Goal: Check status: Check status

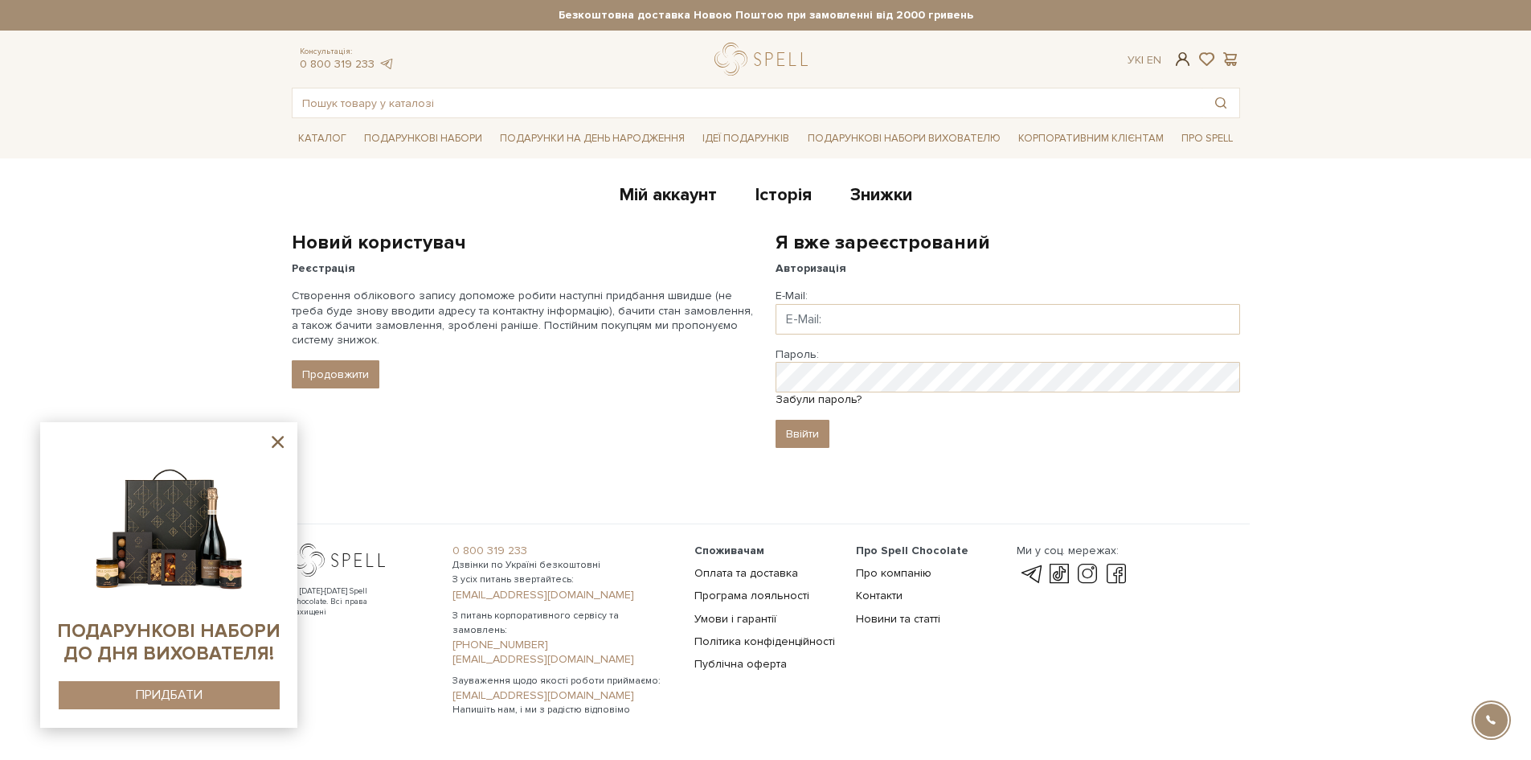
click at [1181, 63] on span at bounding box center [1182, 59] width 19 height 17
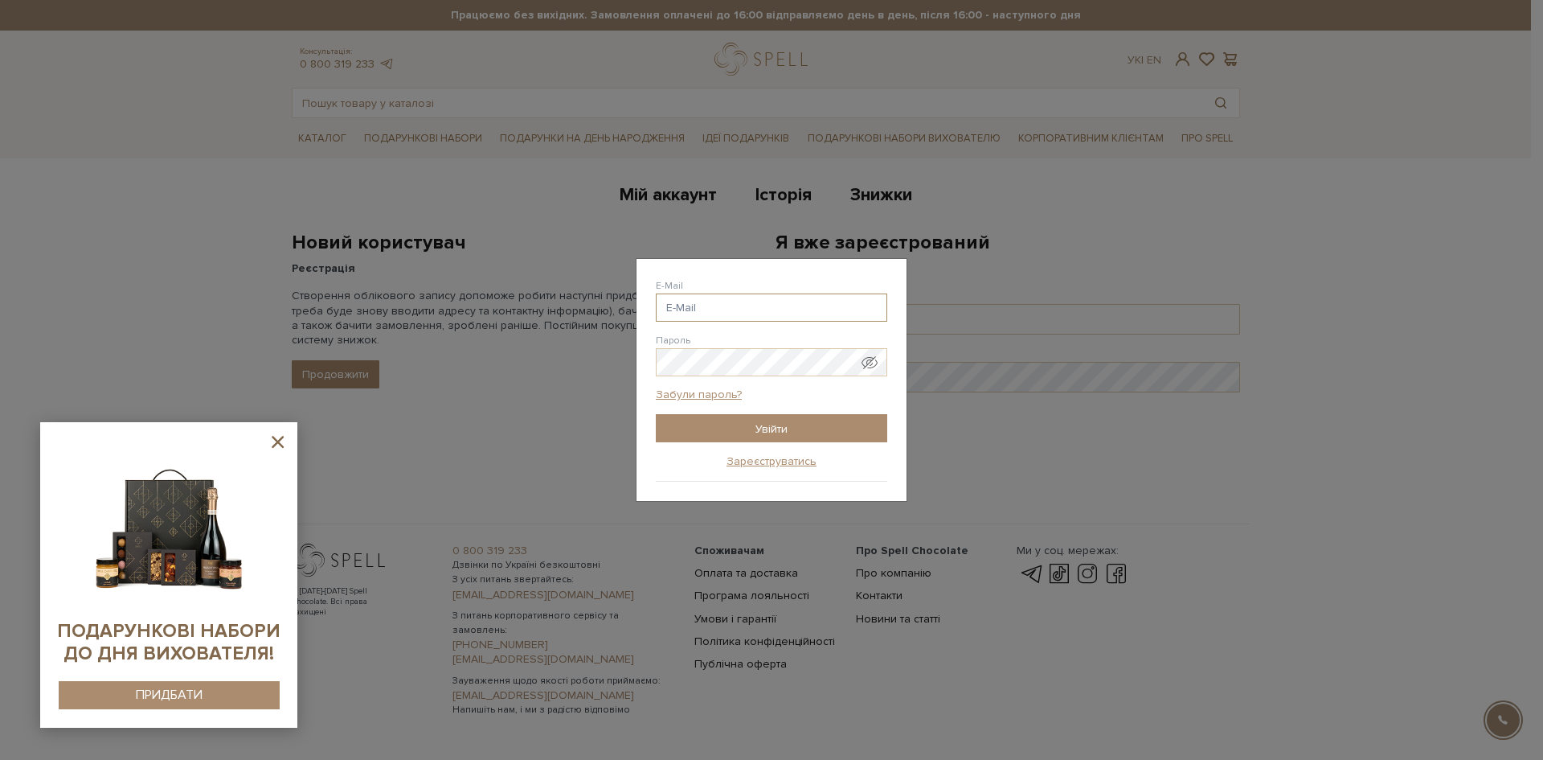
click at [707, 305] on input "E-Mail" at bounding box center [771, 307] width 231 height 28
drag, startPoint x: 687, startPoint y: 305, endPoint x: 632, endPoint y: 308, distance: 55.6
click at [632, 308] on div "Авторизація E-Mail ya ya @[DOMAIN_NAME] ya @[DOMAIN_NAME] ya @[DOMAIN_NAME] ya …" at bounding box center [771, 380] width 1543 height 760
paste input "[EMAIL_ADDRESS][DOMAIN_NAME]"
type input "[EMAIL_ADDRESS][DOMAIN_NAME]"
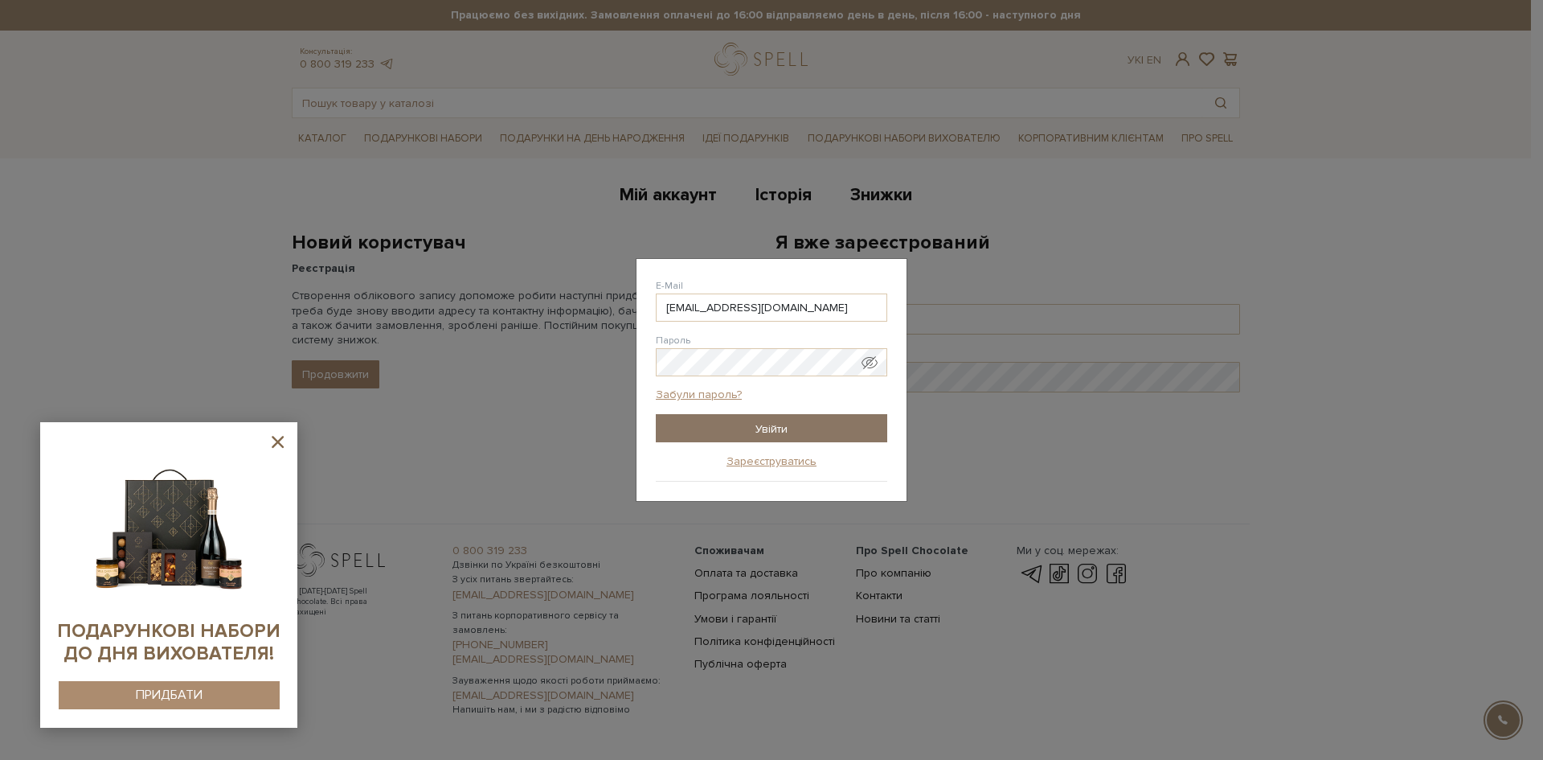
click at [723, 429] on input "Увійти" at bounding box center [771, 428] width 231 height 28
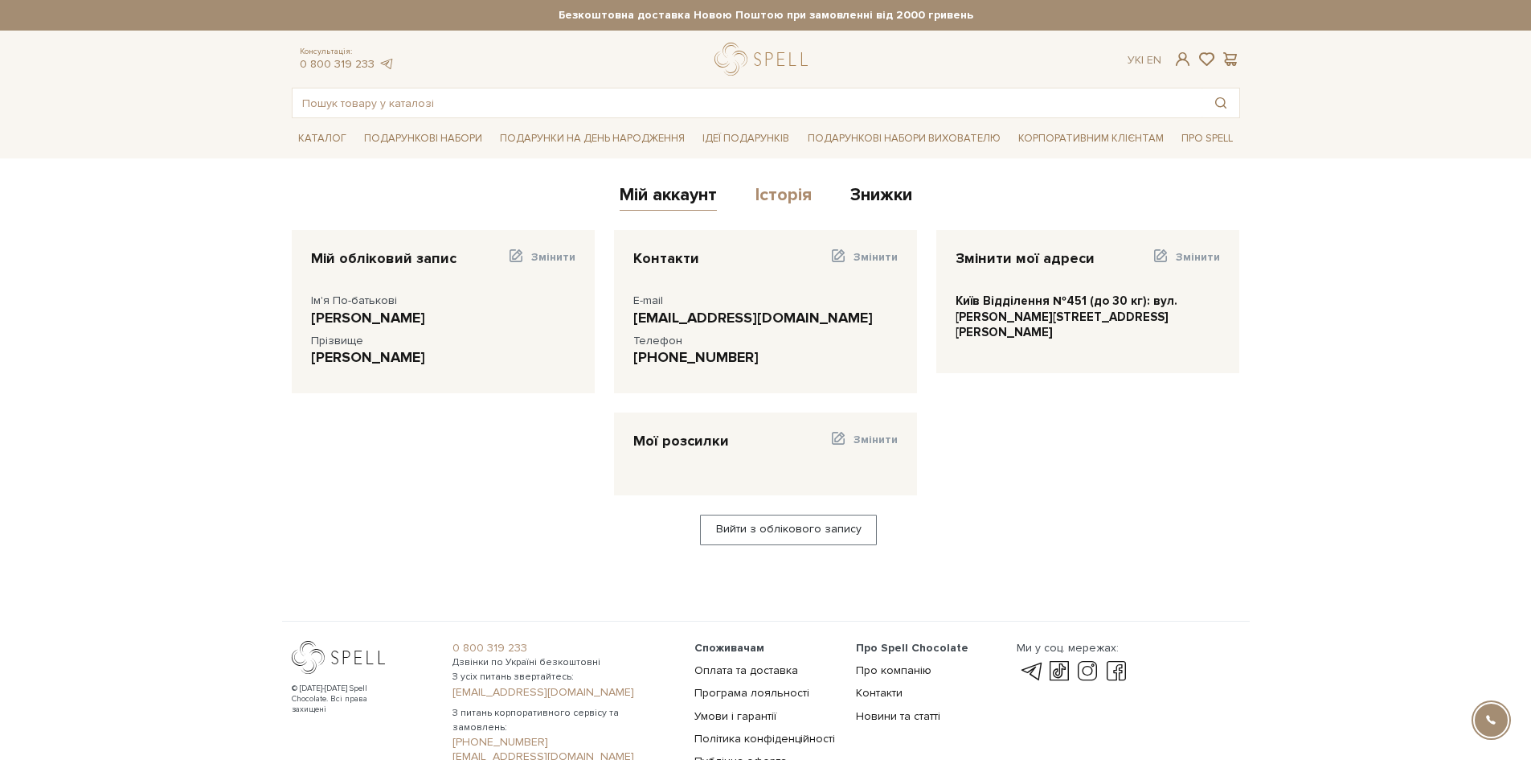
click at [788, 195] on link "Історія" at bounding box center [784, 197] width 56 height 27
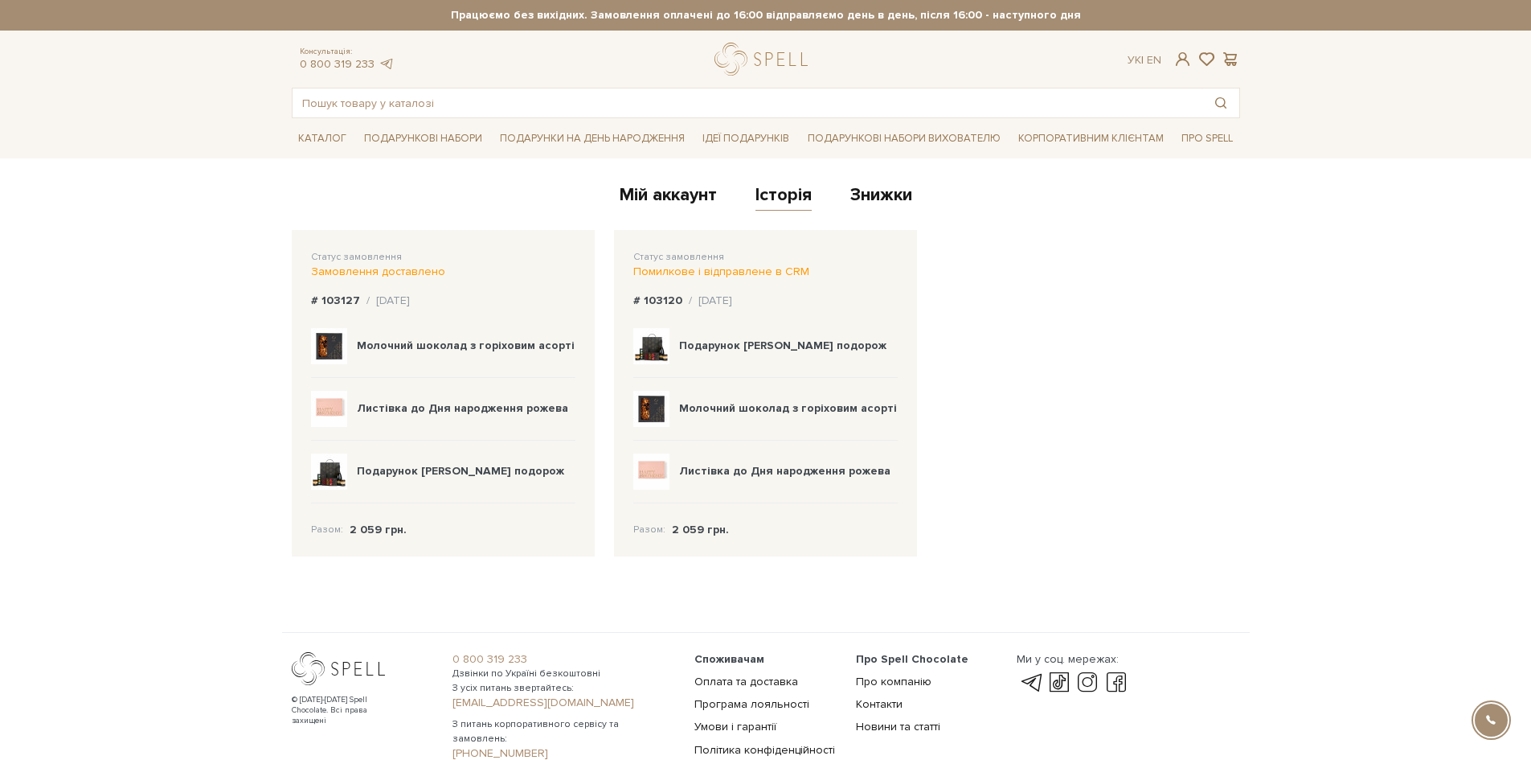
click at [346, 273] on div "Замовлення доставлено" at bounding box center [443, 271] width 264 height 14
click at [342, 258] on span "Статус замовлення" at bounding box center [356, 257] width 91 height 12
drag, startPoint x: 326, startPoint y: 276, endPoint x: 328, endPoint y: 291, distance: 14.6
click at [328, 281] on div "Статус замовлення Замовлення доставлено # 103127 / 12.09.2025 Молочний шоколад …" at bounding box center [443, 393] width 303 height 326
drag, startPoint x: 390, startPoint y: 281, endPoint x: 397, endPoint y: 293, distance: 14.8
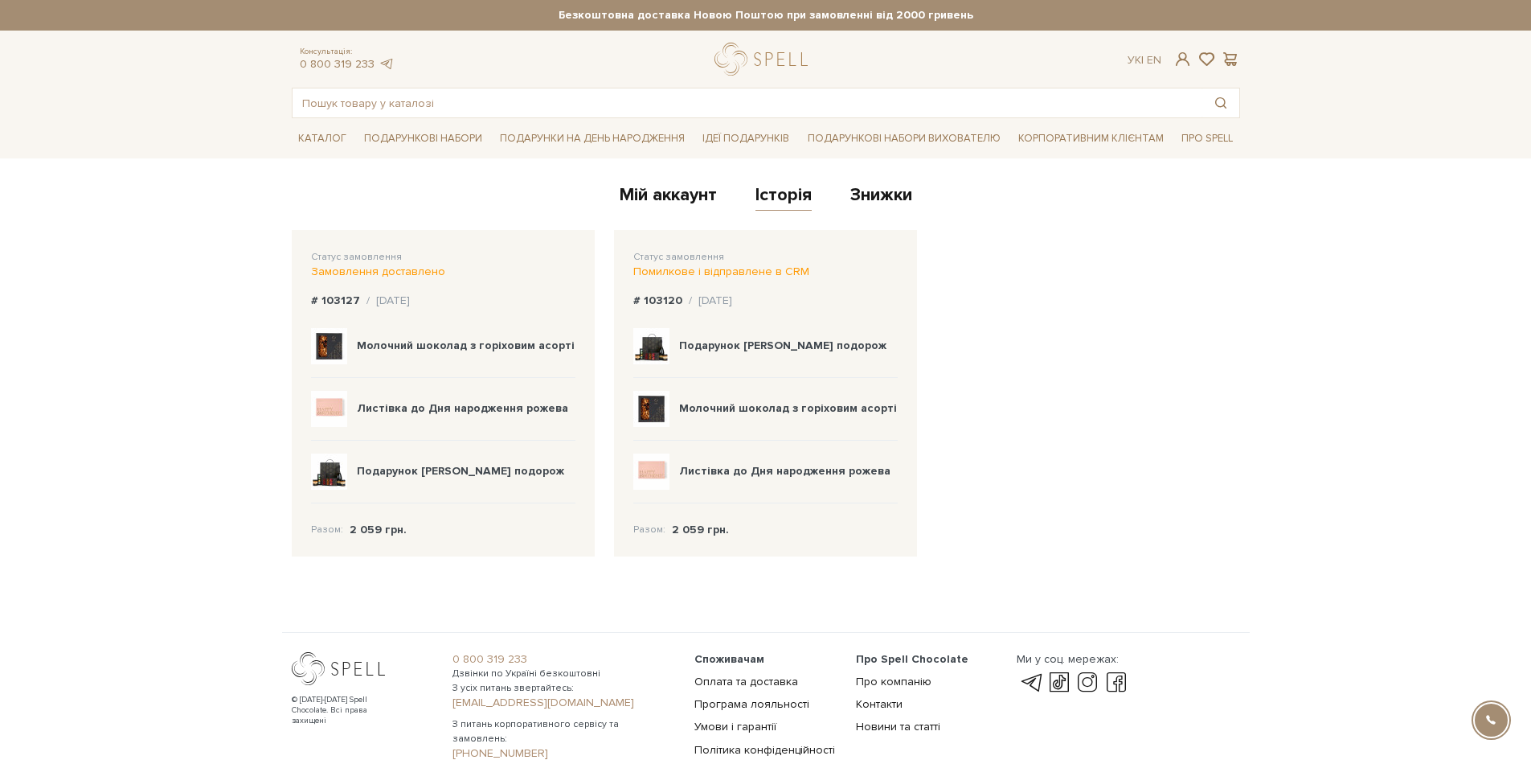
click at [391, 281] on div "Статус замовлення Замовлення доставлено # 103127 / 12.09.2025 Молочний шоколад …" at bounding box center [443, 393] width 303 height 326
click at [399, 301] on div "/ 12.09.2025" at bounding box center [388, 300] width 43 height 14
click at [664, 260] on span "Статус замовлення" at bounding box center [678, 257] width 91 height 12
drag, startPoint x: 670, startPoint y: 277, endPoint x: 683, endPoint y: 284, distance: 14.4
click at [671, 279] on div "Помилкове і відправлене в CRM" at bounding box center [765, 271] width 264 height 14
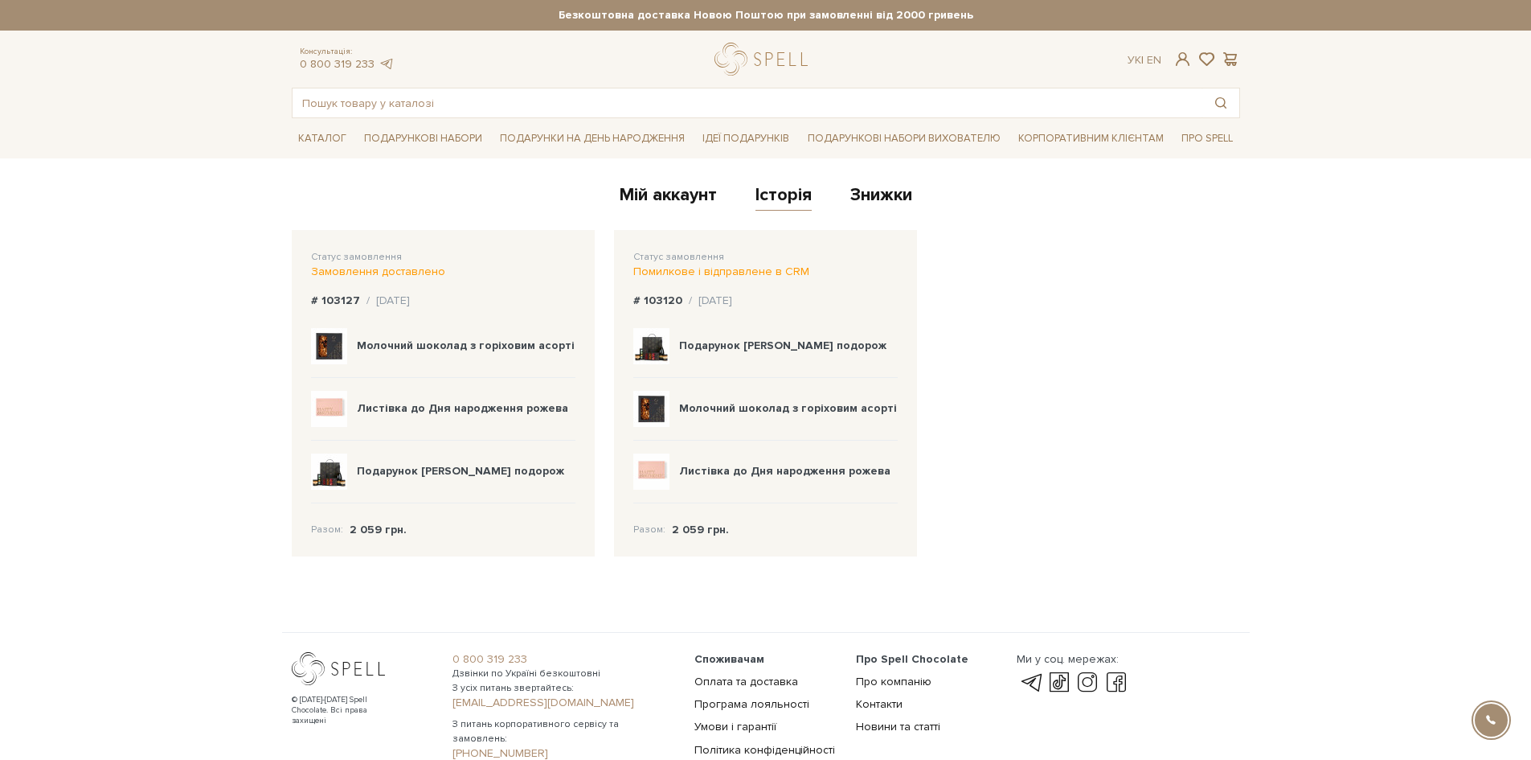
click at [753, 275] on div "Помилкове і відправлене в CRM" at bounding box center [765, 271] width 264 height 14
click at [801, 277] on div "Помилкове і відправлене в CRM" at bounding box center [765, 271] width 264 height 14
click at [787, 288] on div "Статус замовлення Помилкове і відправлене в CRM # 103120 / 12.09.2025 Подарунок…" at bounding box center [765, 393] width 303 height 326
drag, startPoint x: 723, startPoint y: 270, endPoint x: 701, endPoint y: 297, distance: 34.8
click at [723, 271] on div "Помилкове і відправлене в CRM" at bounding box center [765, 271] width 264 height 14
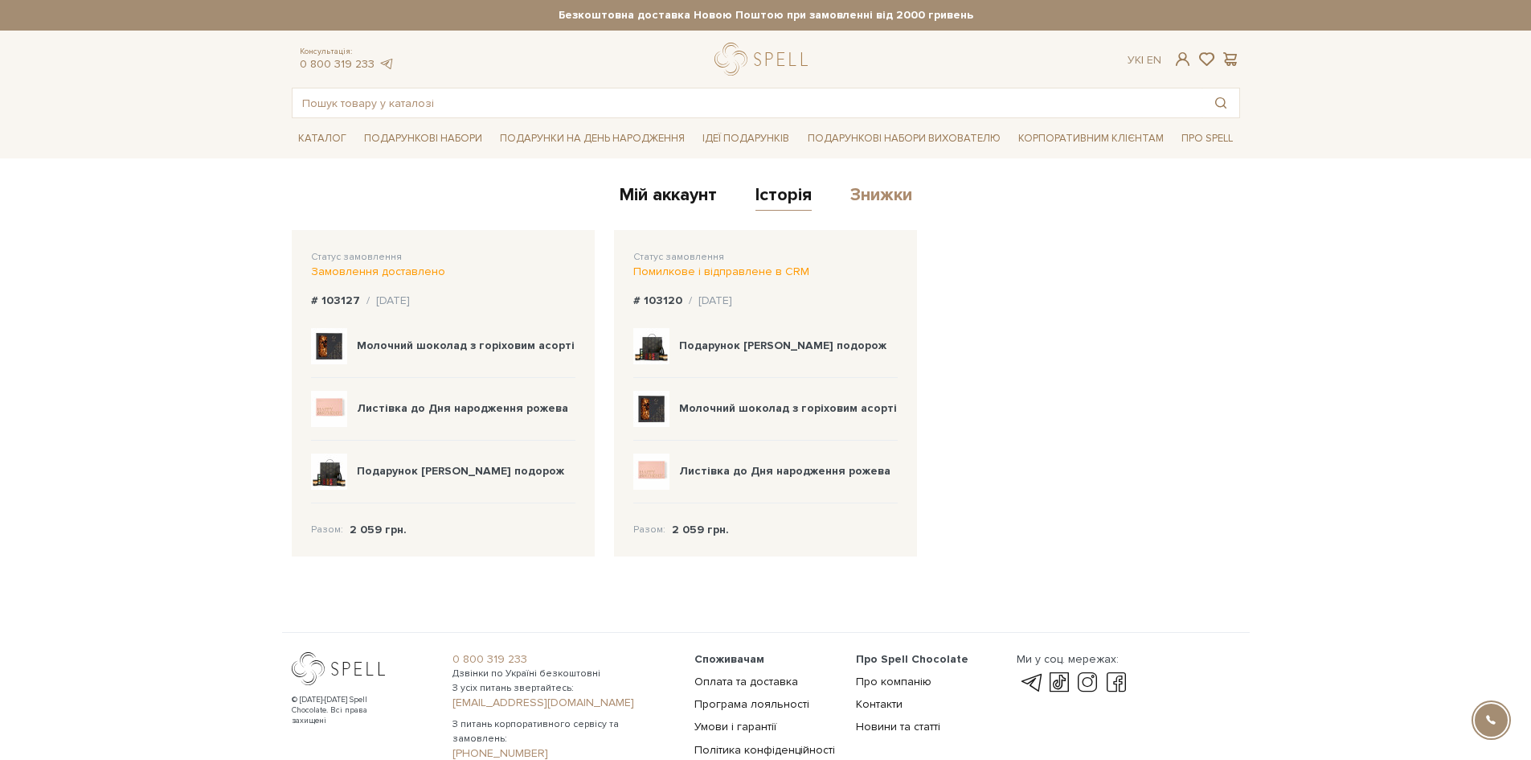
click at [883, 190] on link "Знижки" at bounding box center [881, 197] width 62 height 27
